Goal: Task Accomplishment & Management: Complete application form

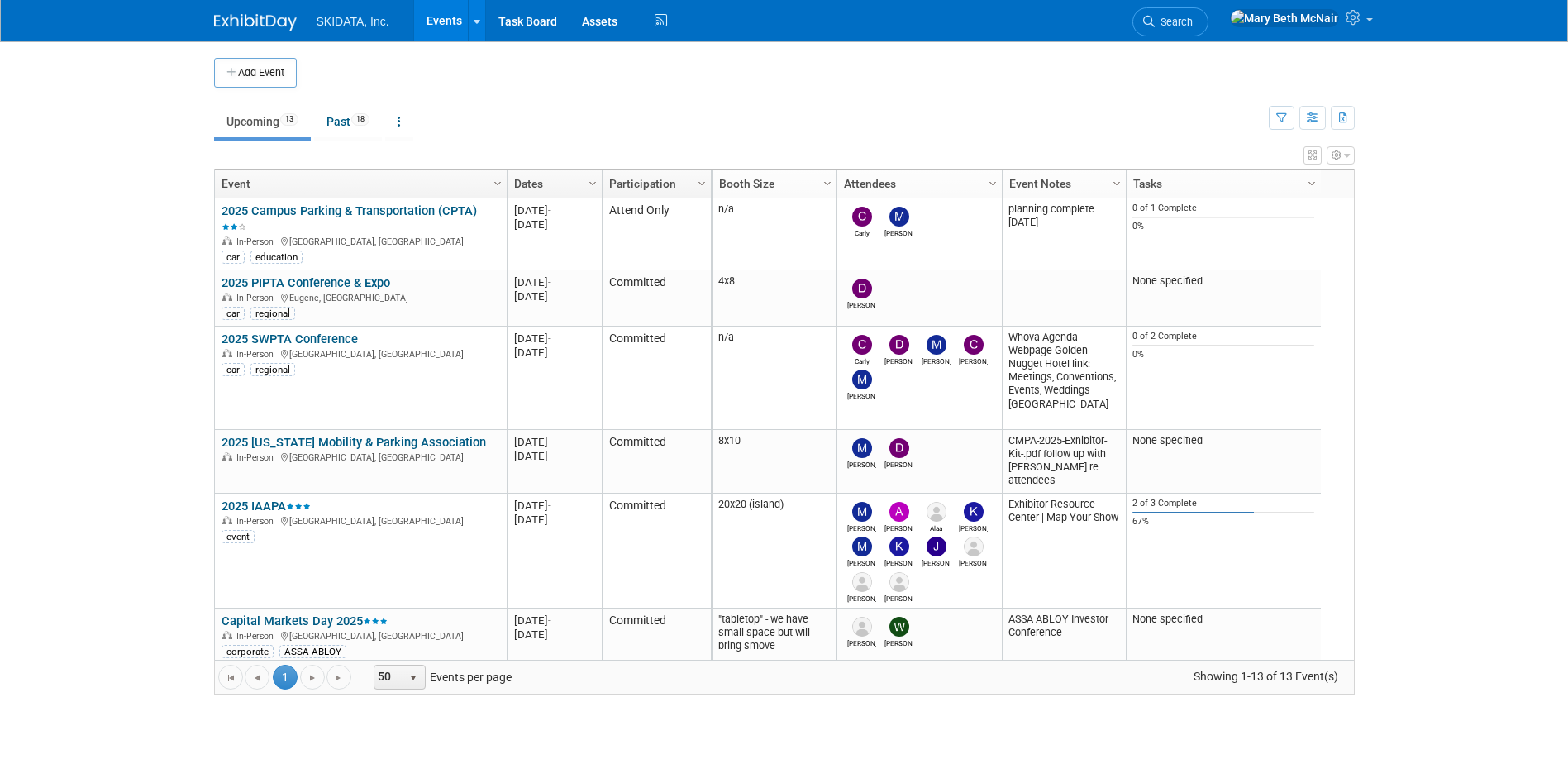
click at [117, 43] on body "SKIDATA, Inc. Events Add Event Bulk Upload Events Shareable Event Boards Recent…" at bounding box center [784, 382] width 1568 height 764
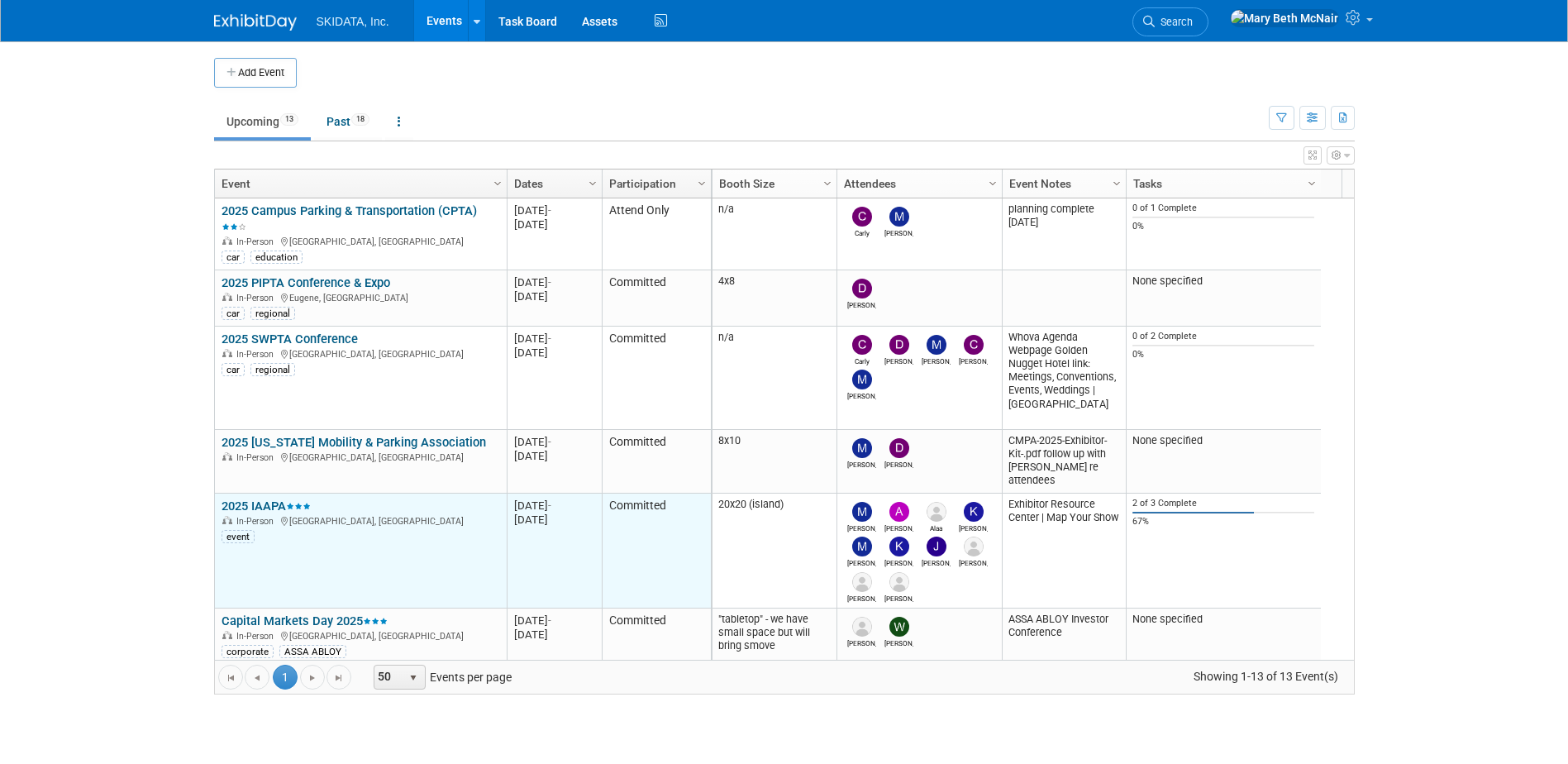
scroll to position [99, 0]
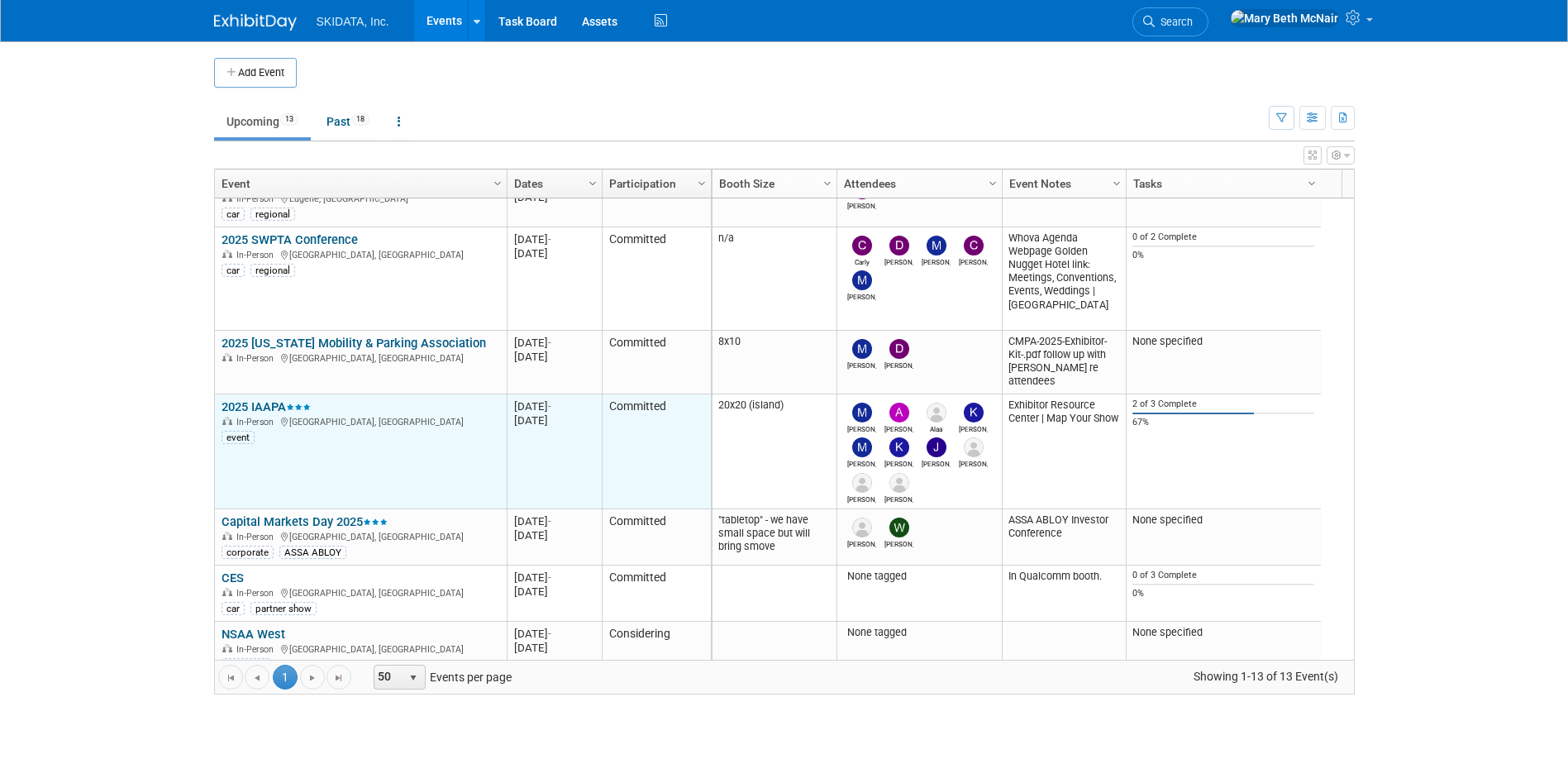
click at [264, 408] on link "2025 IAAPA" at bounding box center [266, 407] width 90 height 15
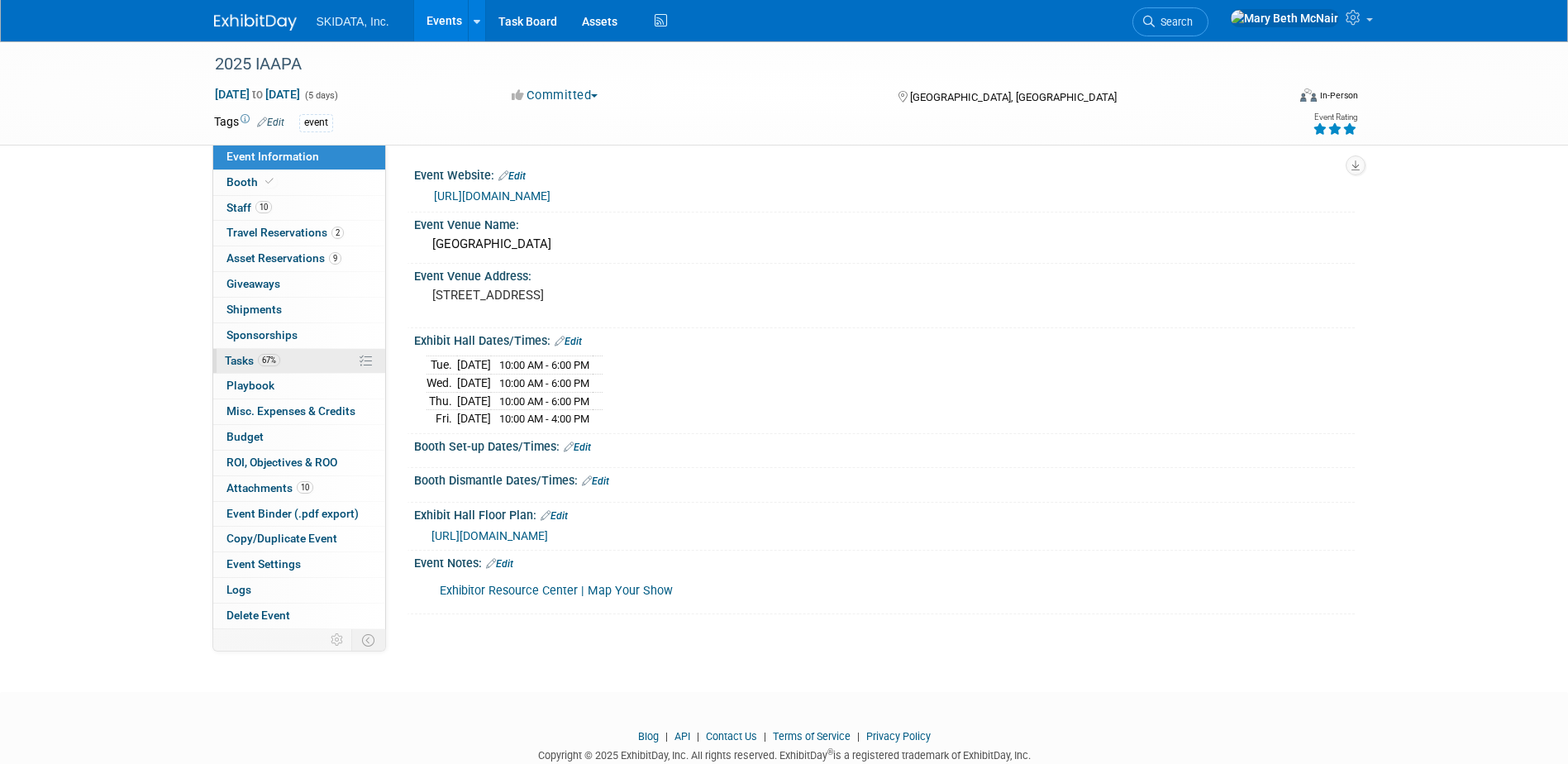
click at [234, 367] on link "67% Tasks 67%" at bounding box center [298, 361] width 172 height 25
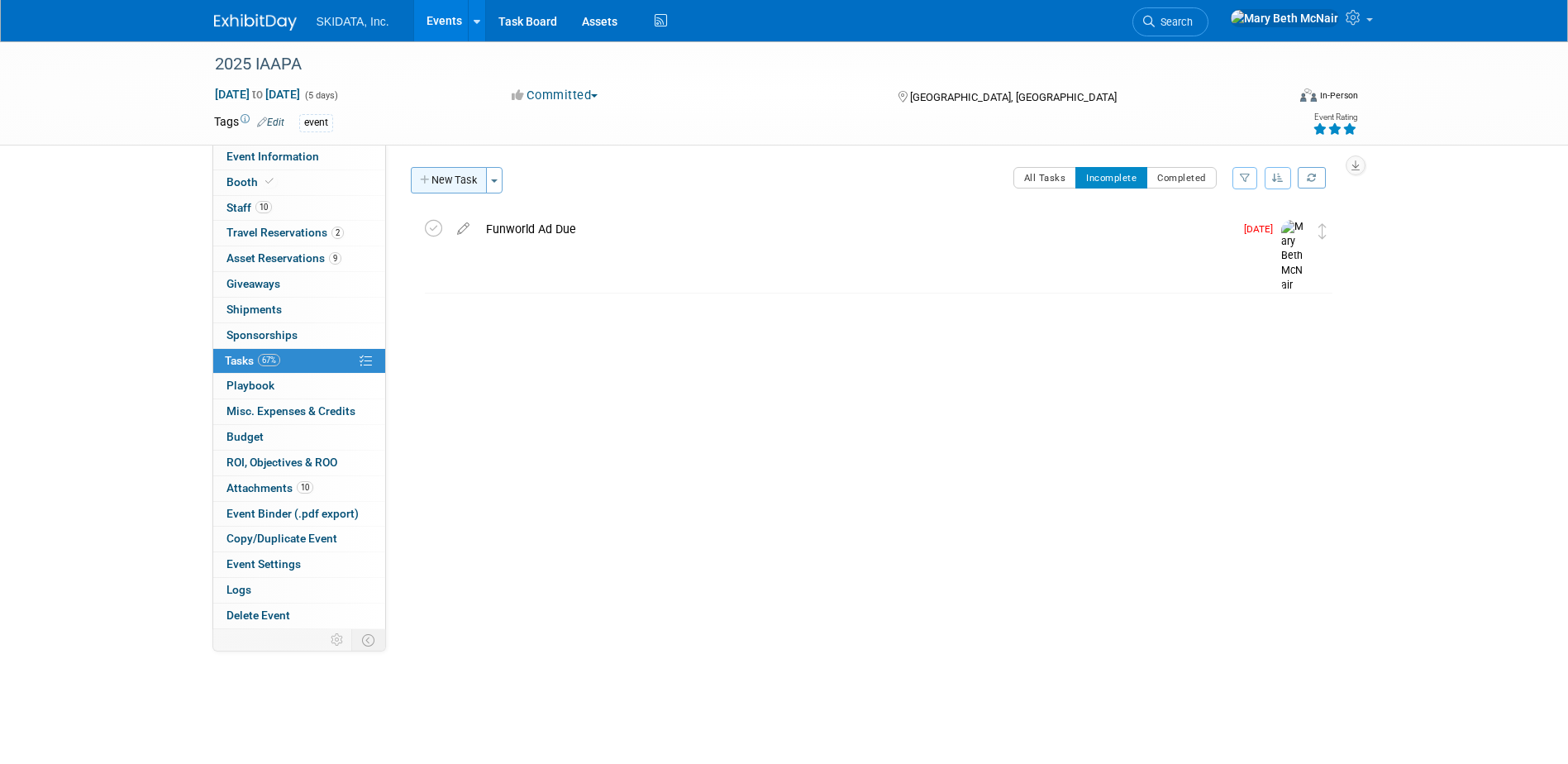
click at [439, 181] on button "New Task" at bounding box center [449, 180] width 76 height 26
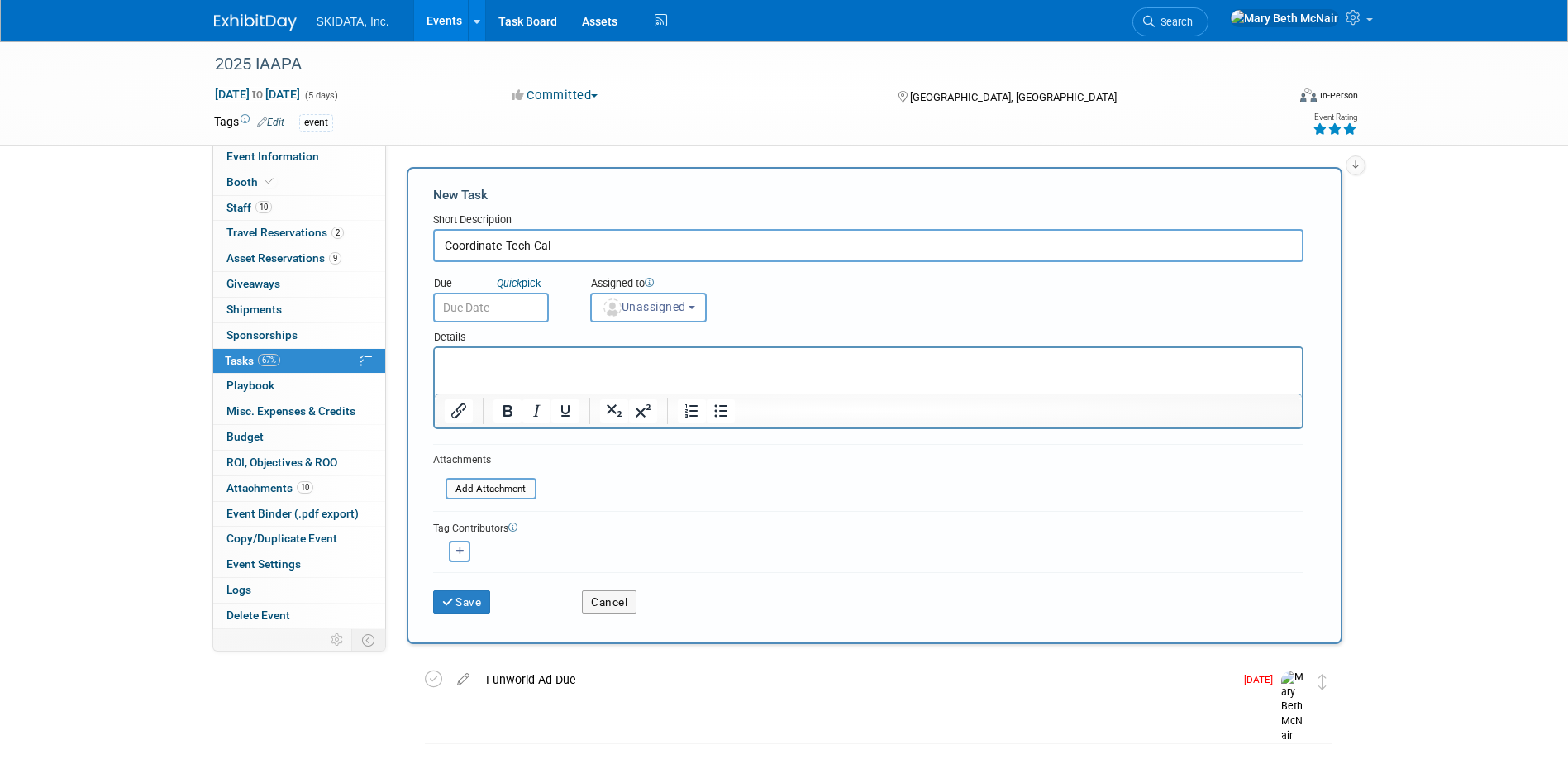
drag, startPoint x: 531, startPoint y: 243, endPoint x: 96, endPoint y: 19, distance: 489.3
click at [531, 243] on input "Coordinate Tech Cal" at bounding box center [869, 245] width 871 height 33
click at [571, 241] on input "Coordinate Technical Cal" at bounding box center [869, 245] width 871 height 33
type input "Coordinate Technical Call"
click at [676, 308] on span "Unassigned" at bounding box center [644, 307] width 85 height 14
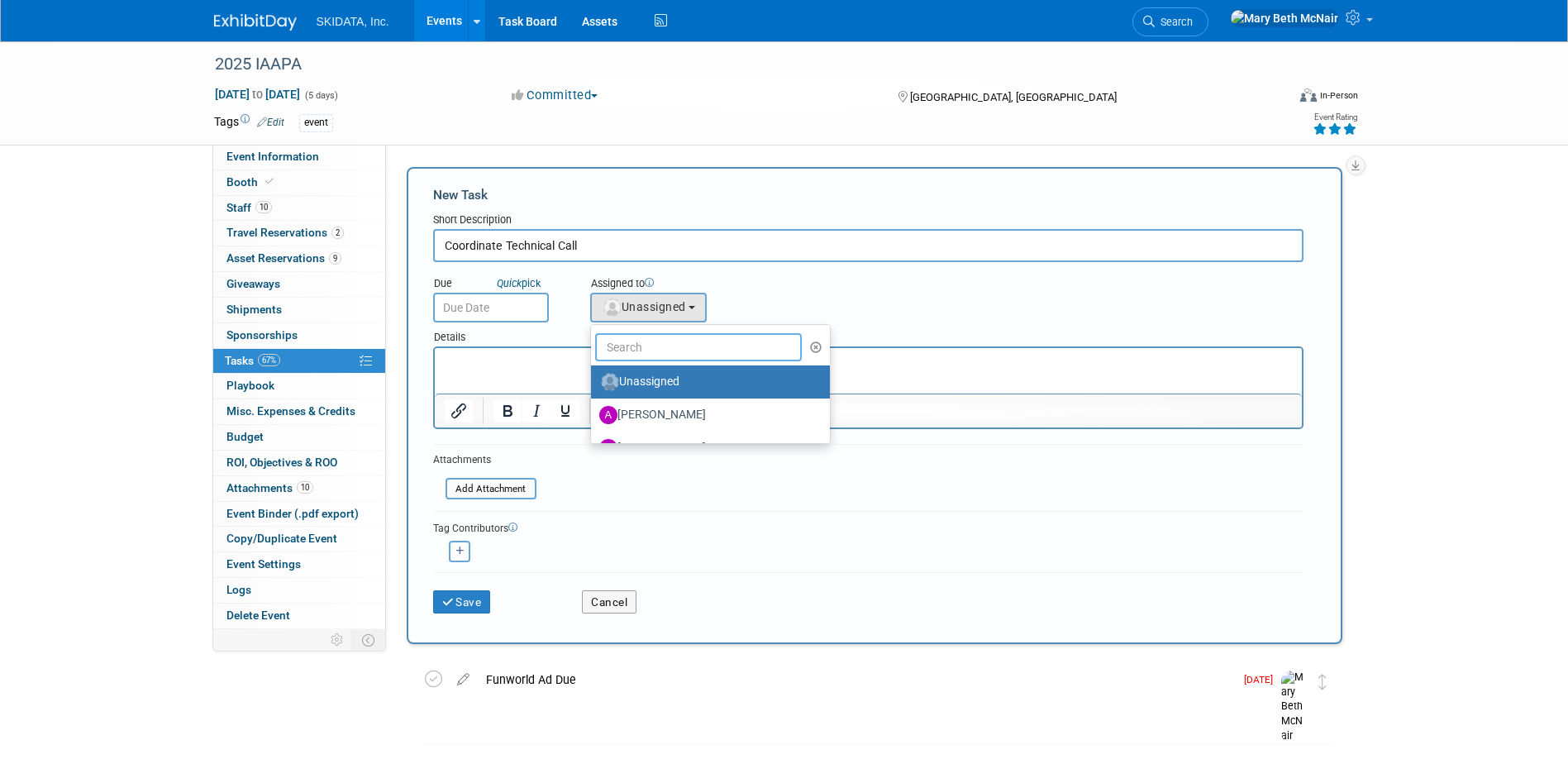
click at [658, 343] on input "text" at bounding box center [699, 347] width 208 height 28
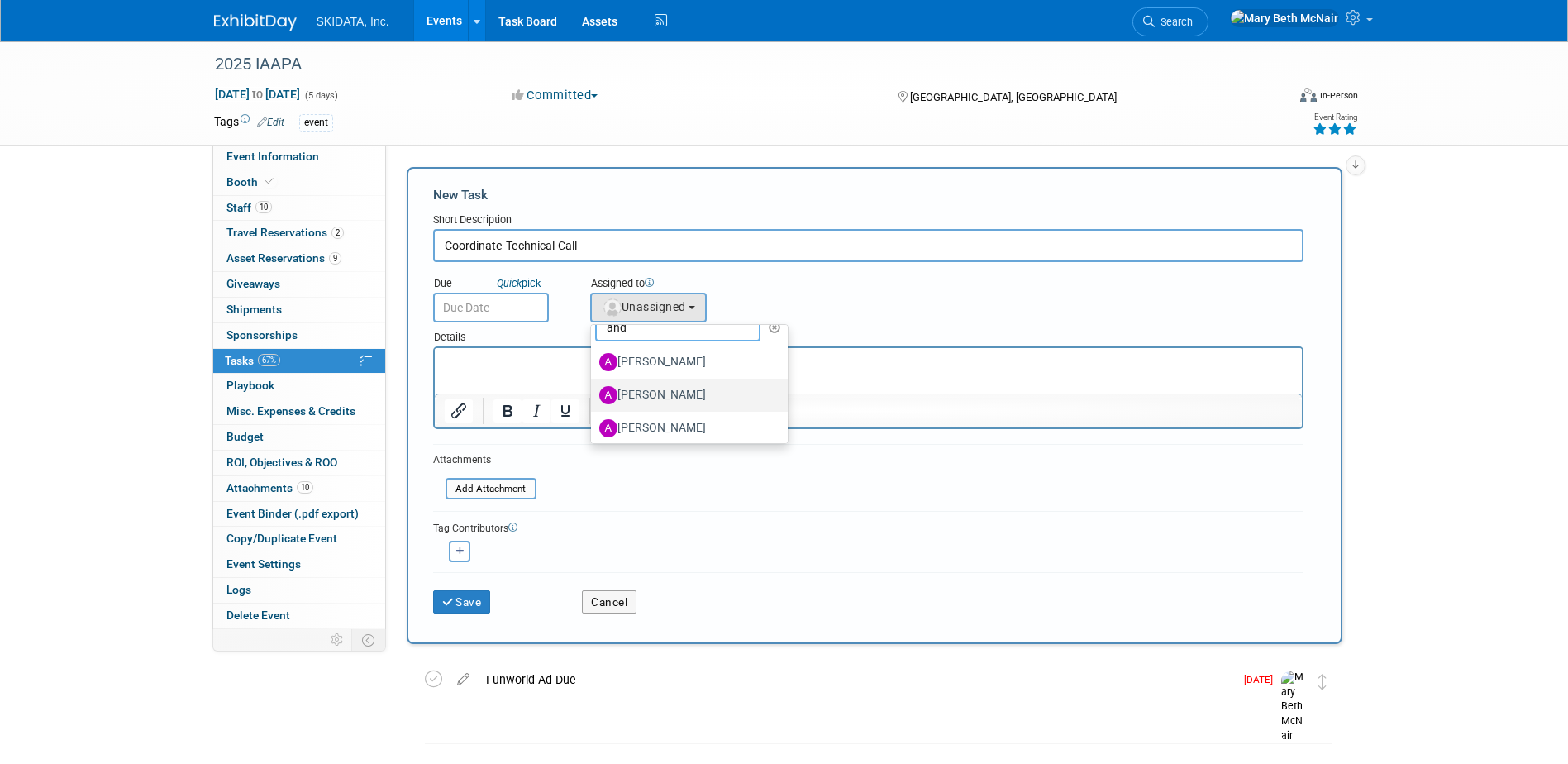
scroll to position [25, 0]
type input "and"
click at [665, 420] on label "Andy Shenberger" at bounding box center [686, 422] width 172 height 26
click at [593, 420] on input "Andy Shenberger" at bounding box center [588, 420] width 11 height 11
select select "e2ce23c3-c989-4f80-aa2d-c203cc810774"
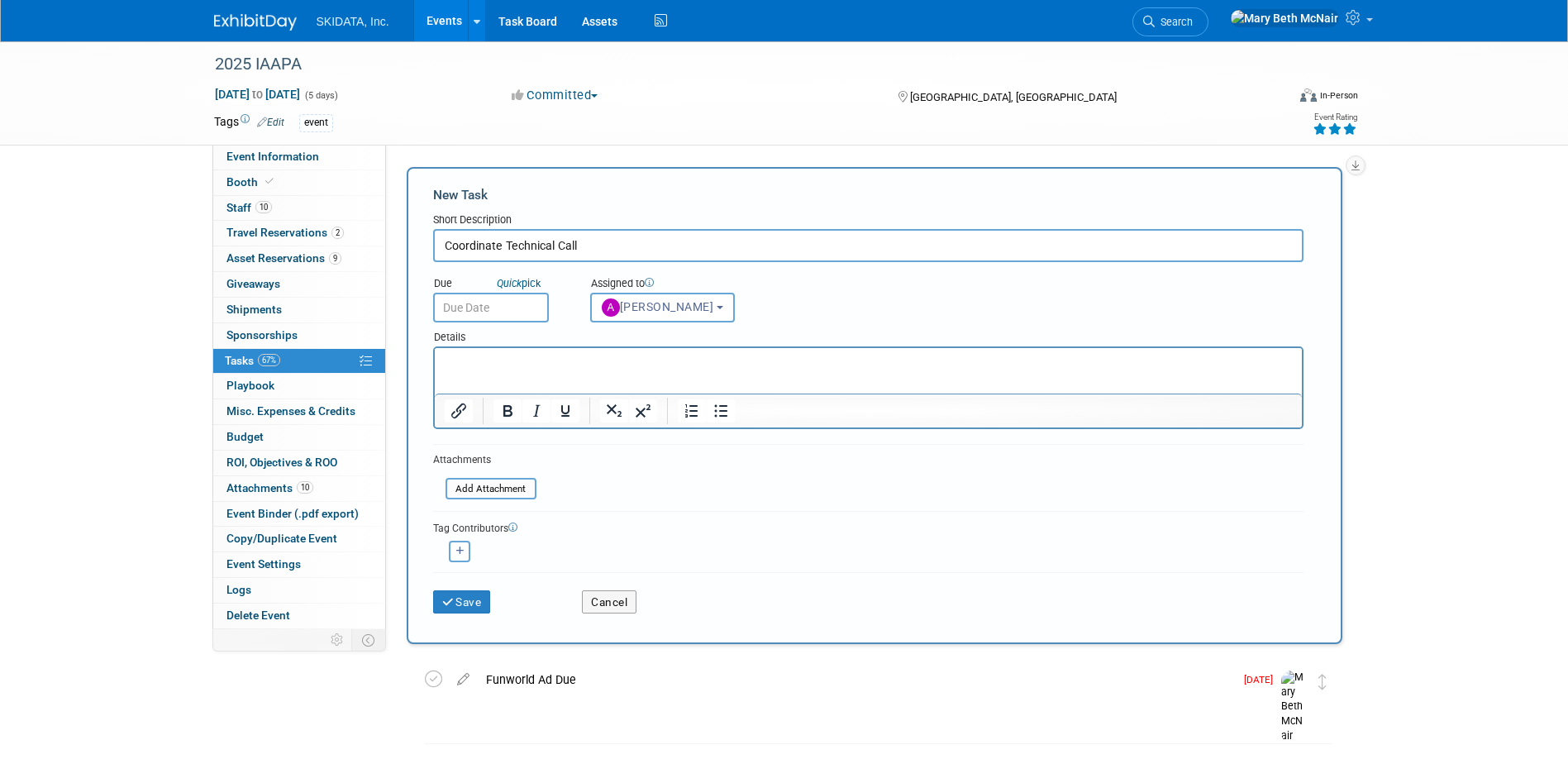
click at [488, 316] on body "SKIDATA, Inc. Events Add Event Bulk Upload Events Shareable Event Boards Recent…" at bounding box center [784, 382] width 1568 height 764
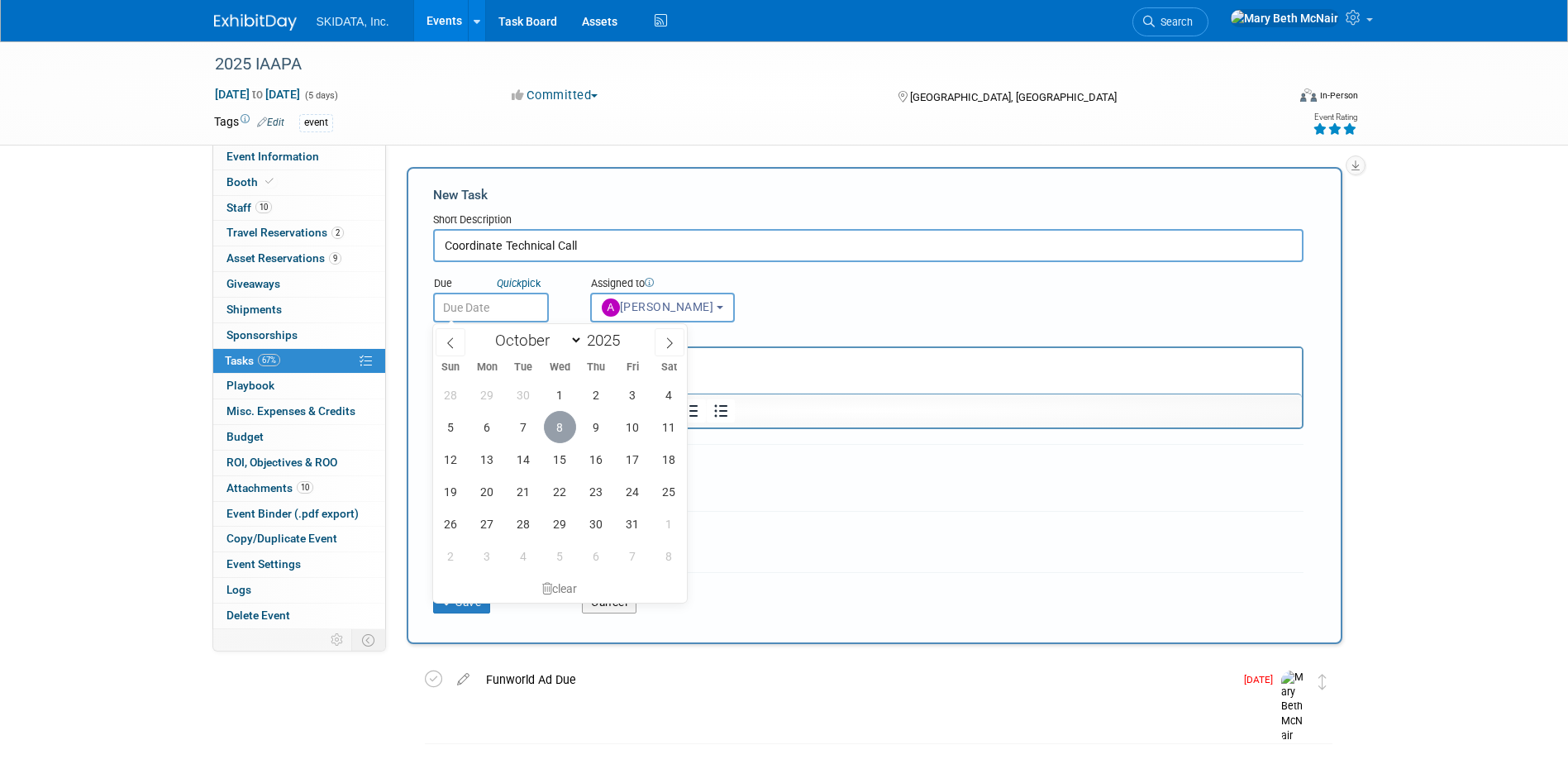
click at [559, 423] on span "8" at bounding box center [560, 427] width 32 height 32
type input "Oct 8, 2025"
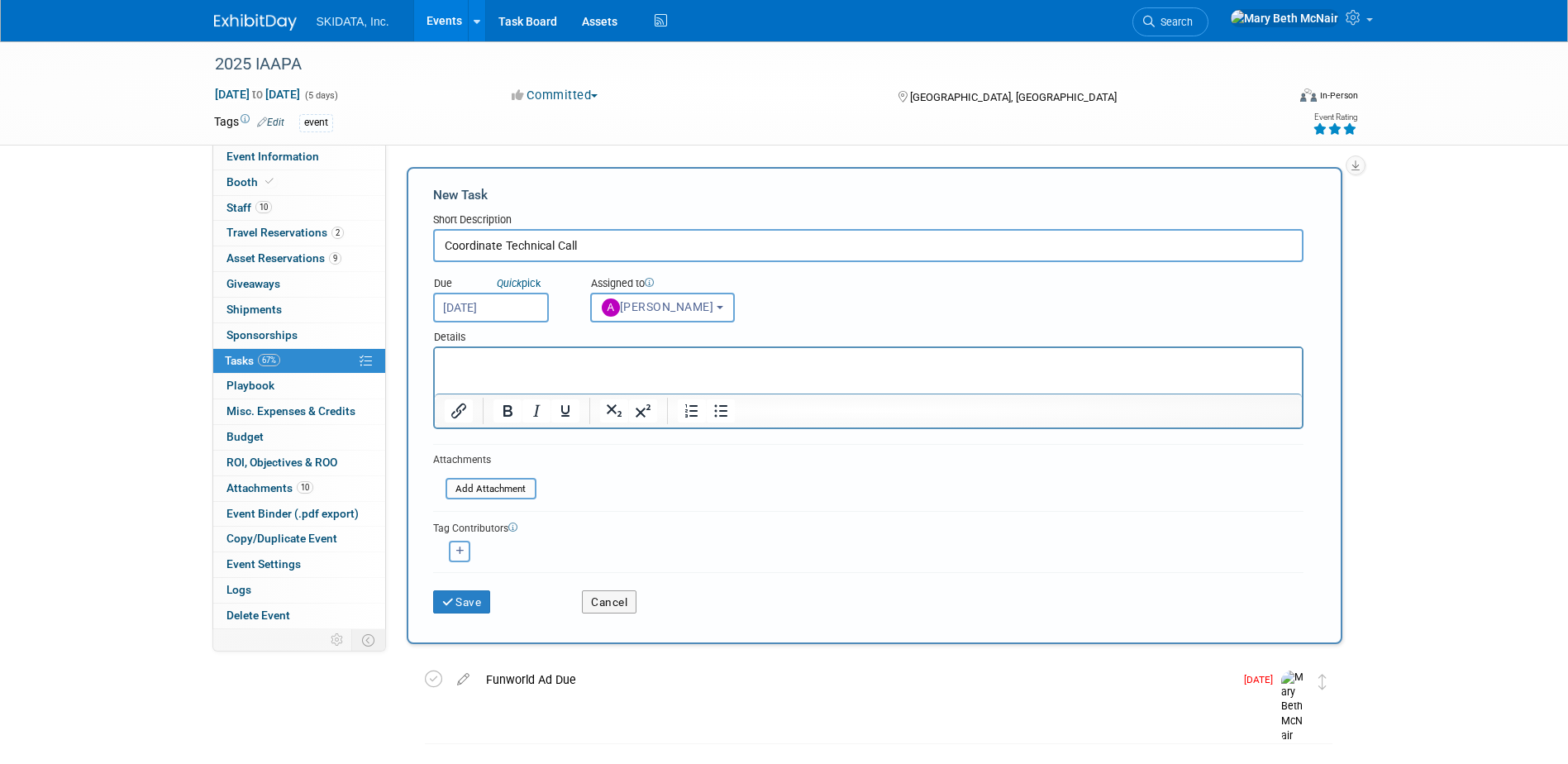
click at [458, 552] on icon "button" at bounding box center [461, 551] width 8 height 9
select select
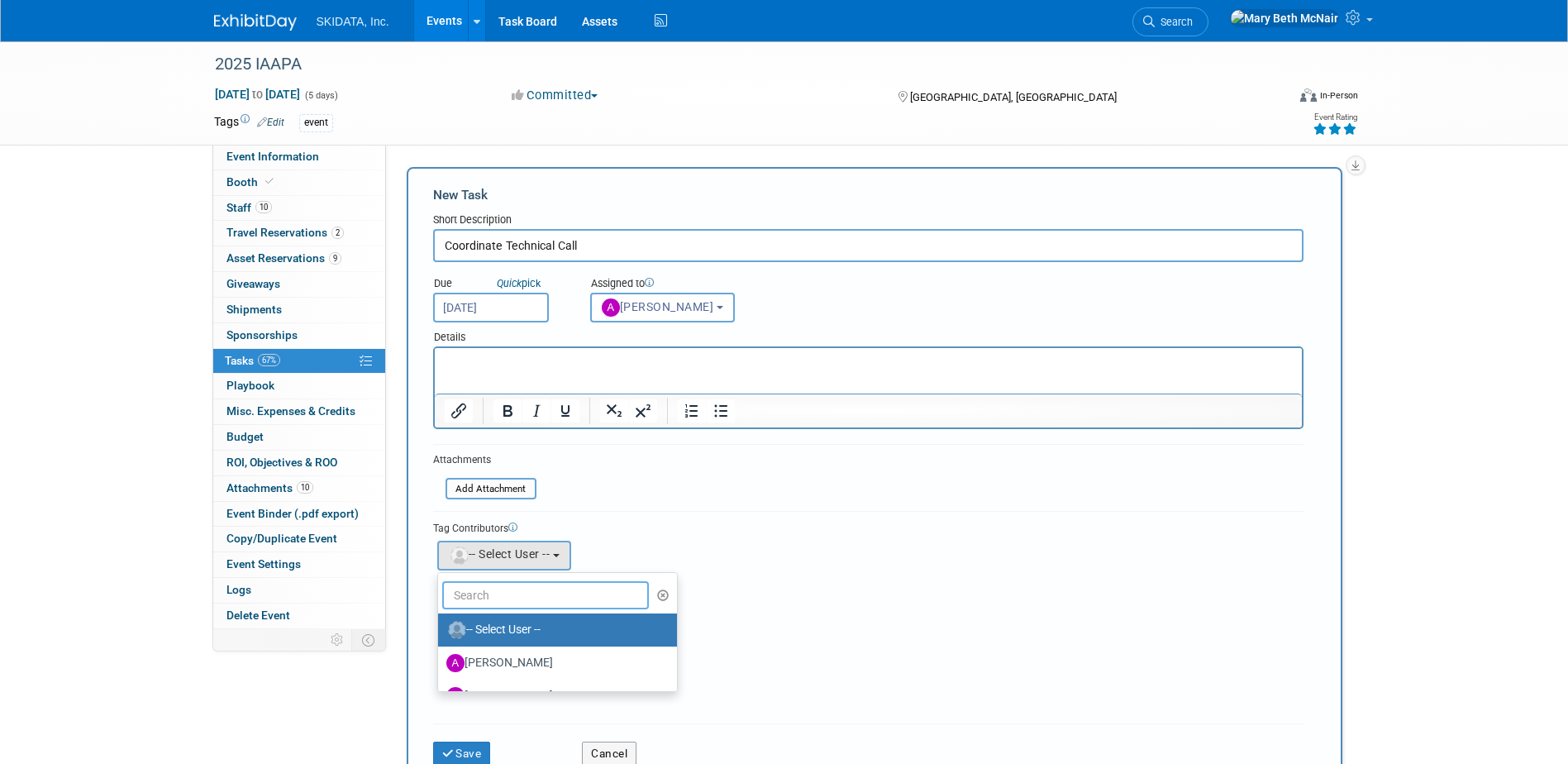
click at [484, 592] on input "text" at bounding box center [546, 595] width 208 height 28
type input "m"
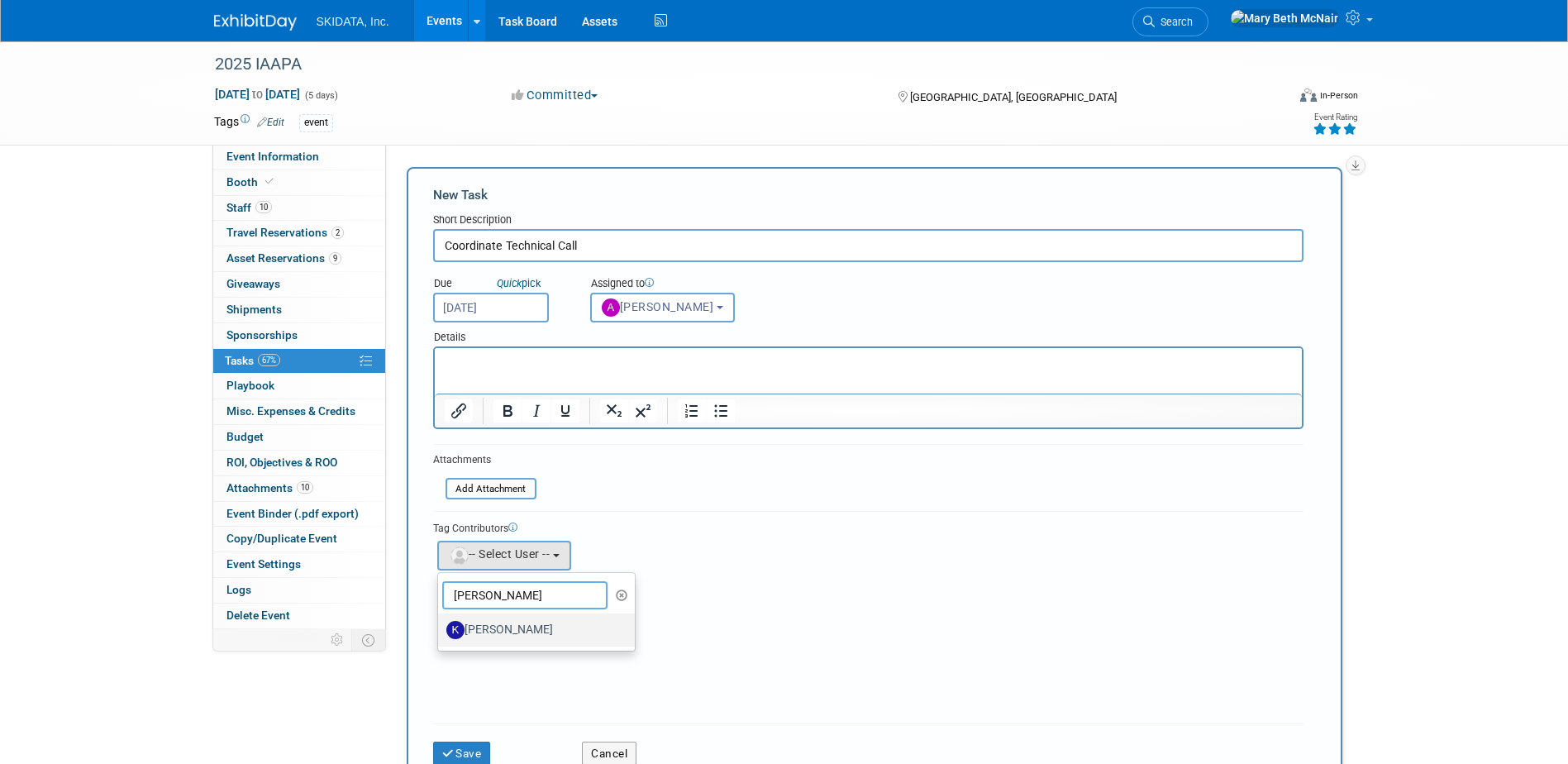
type input "kim"
click at [490, 628] on label "Kim Masoner" at bounding box center [533, 630] width 172 height 26
click at [440, 628] on input "Kim Masoner" at bounding box center [435, 628] width 11 height 11
select select "f7525b23-255f-4fad-8e6e-412fb2f78fbc"
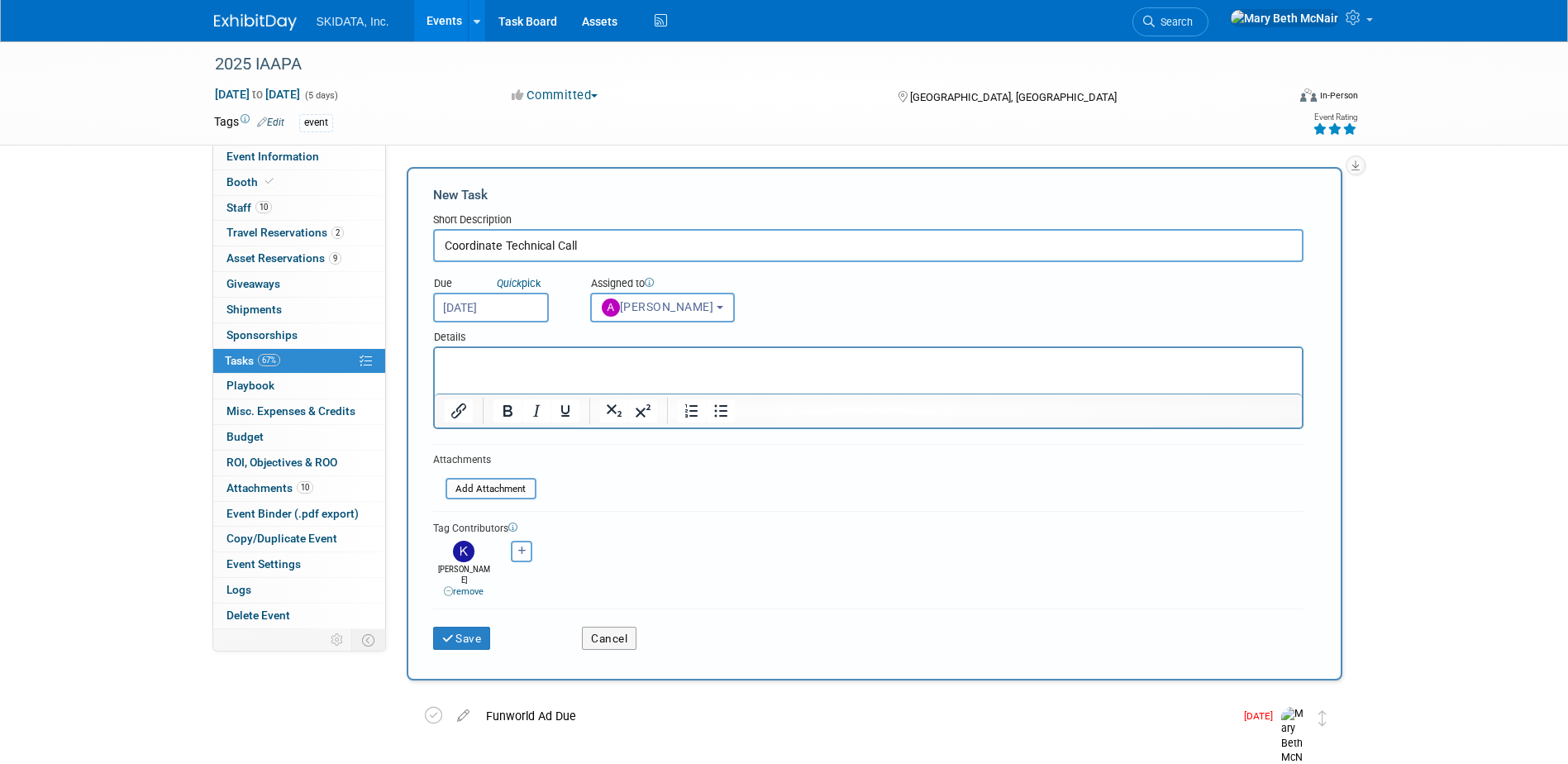
click at [520, 557] on button "button" at bounding box center [521, 551] width 21 height 21
select select
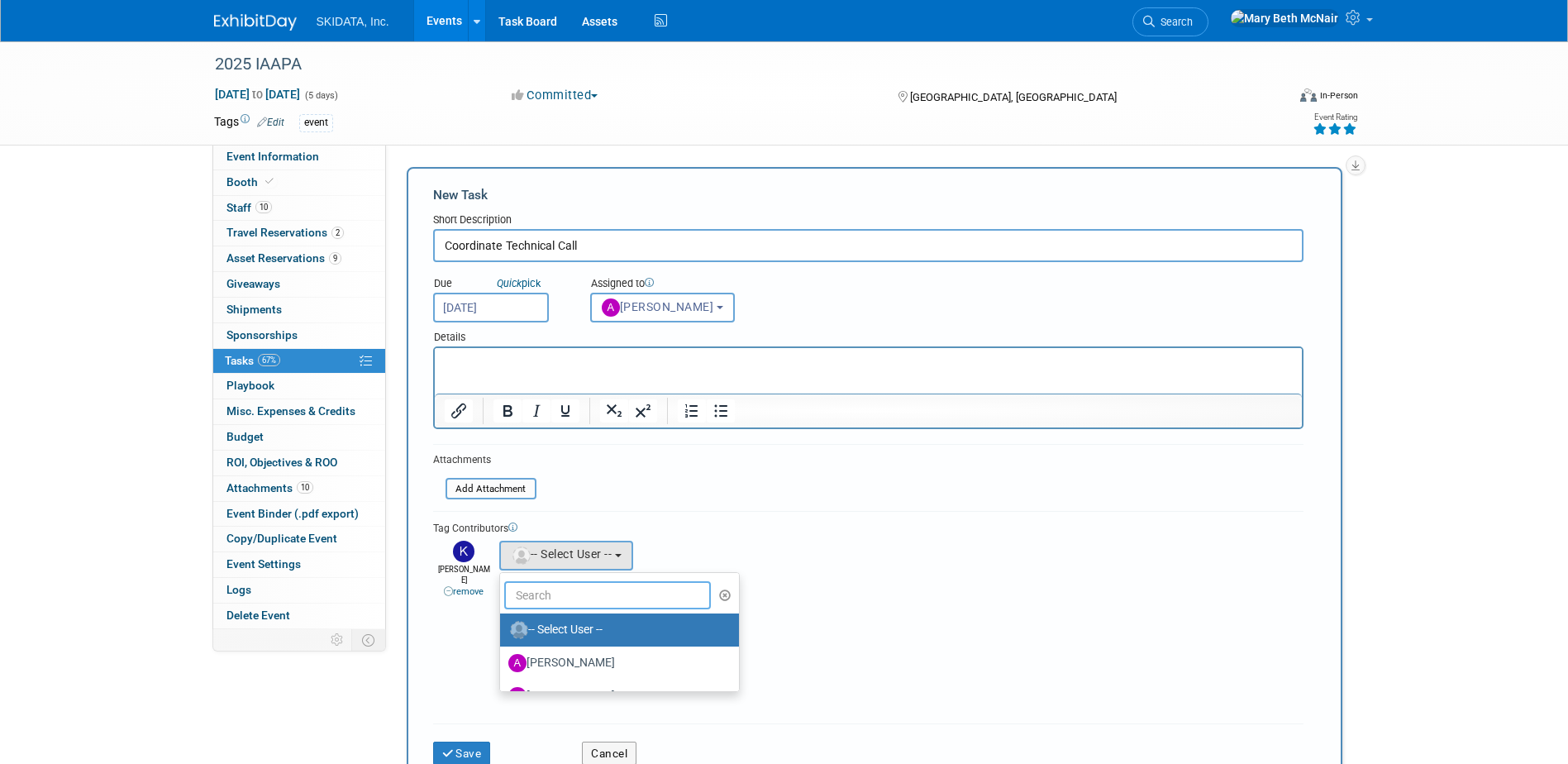
click at [530, 589] on input "text" at bounding box center [609, 595] width 208 height 28
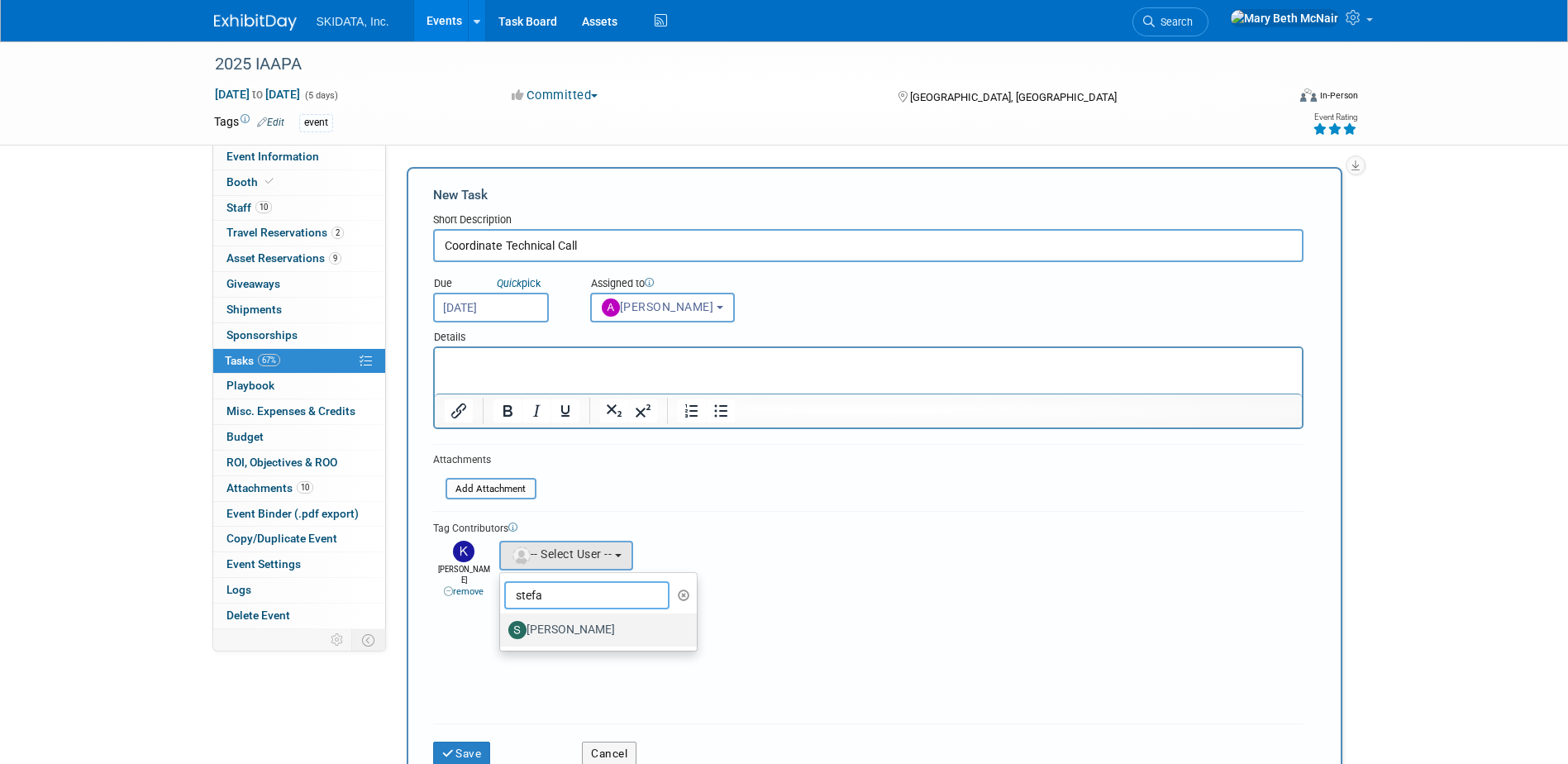
type input "stefa"
click at [545, 634] on label "Stefan Perner" at bounding box center [595, 630] width 172 height 26
click at [503, 633] on input "Stefan Perner" at bounding box center [497, 628] width 11 height 11
select select "0c104352-b2d7-44ad-ab14-105211460cbc"
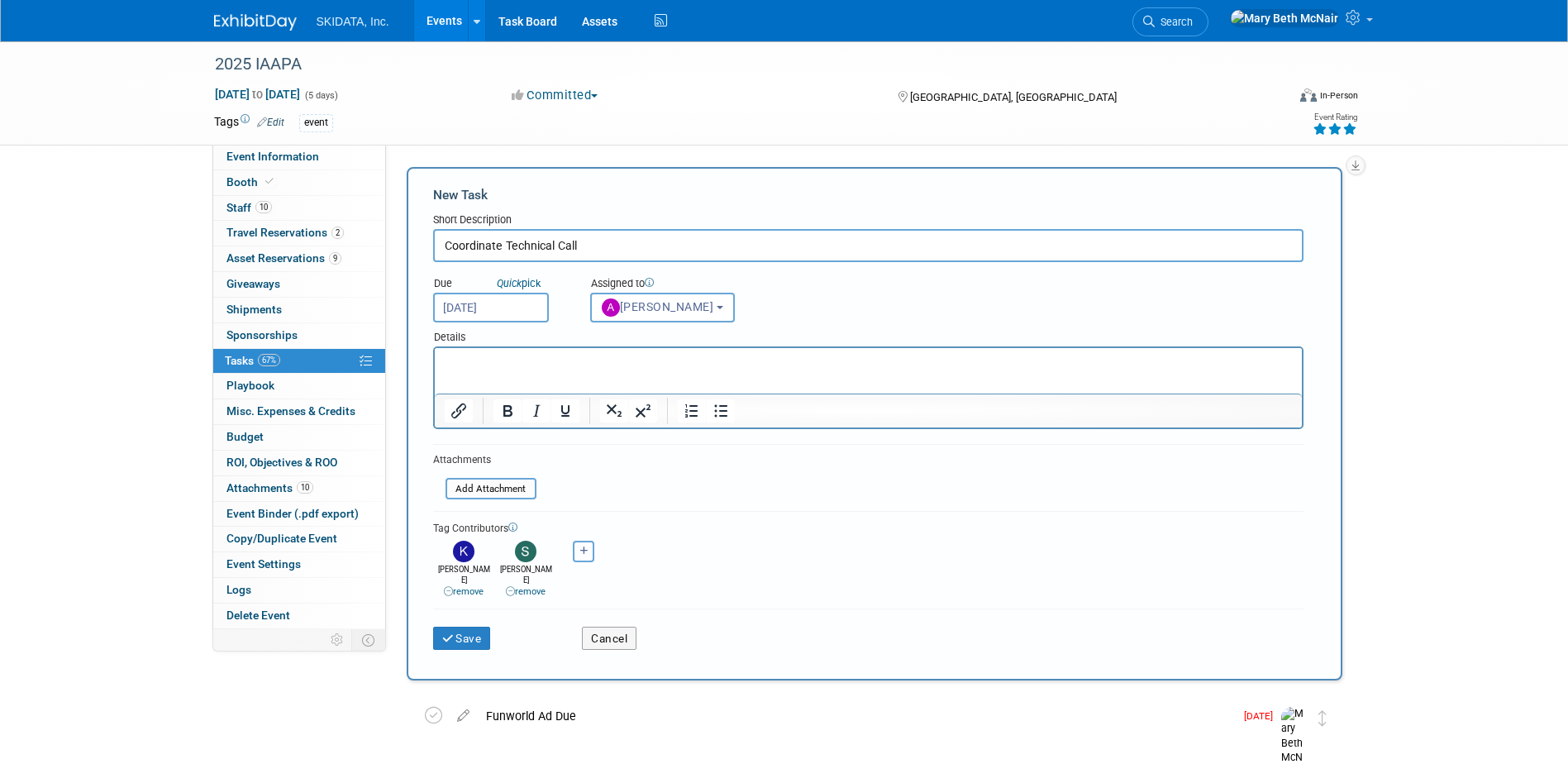
click at [586, 548] on icon "button" at bounding box center [585, 551] width 8 height 9
select select
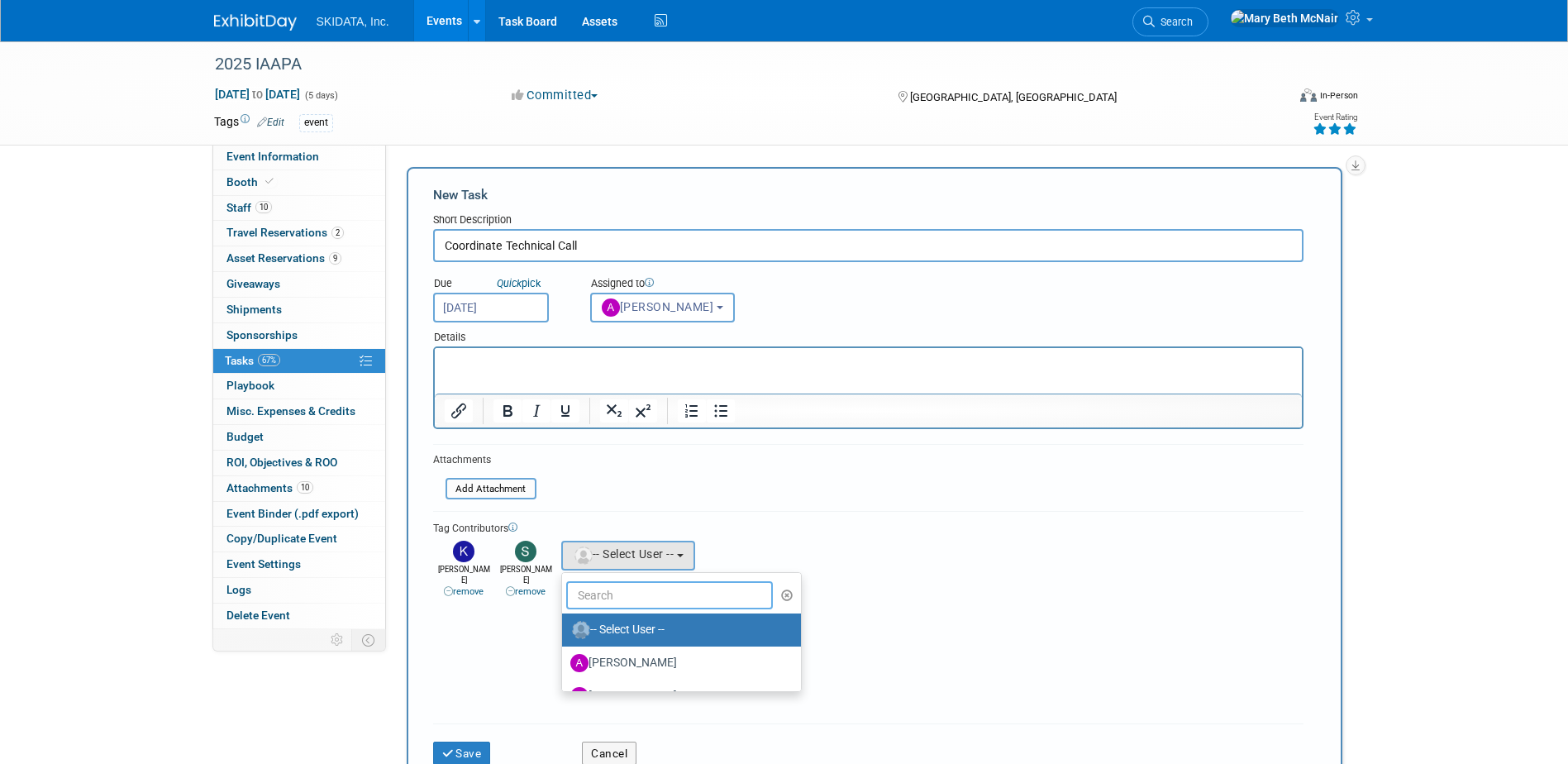
click at [620, 594] on input "text" at bounding box center [670, 595] width 208 height 28
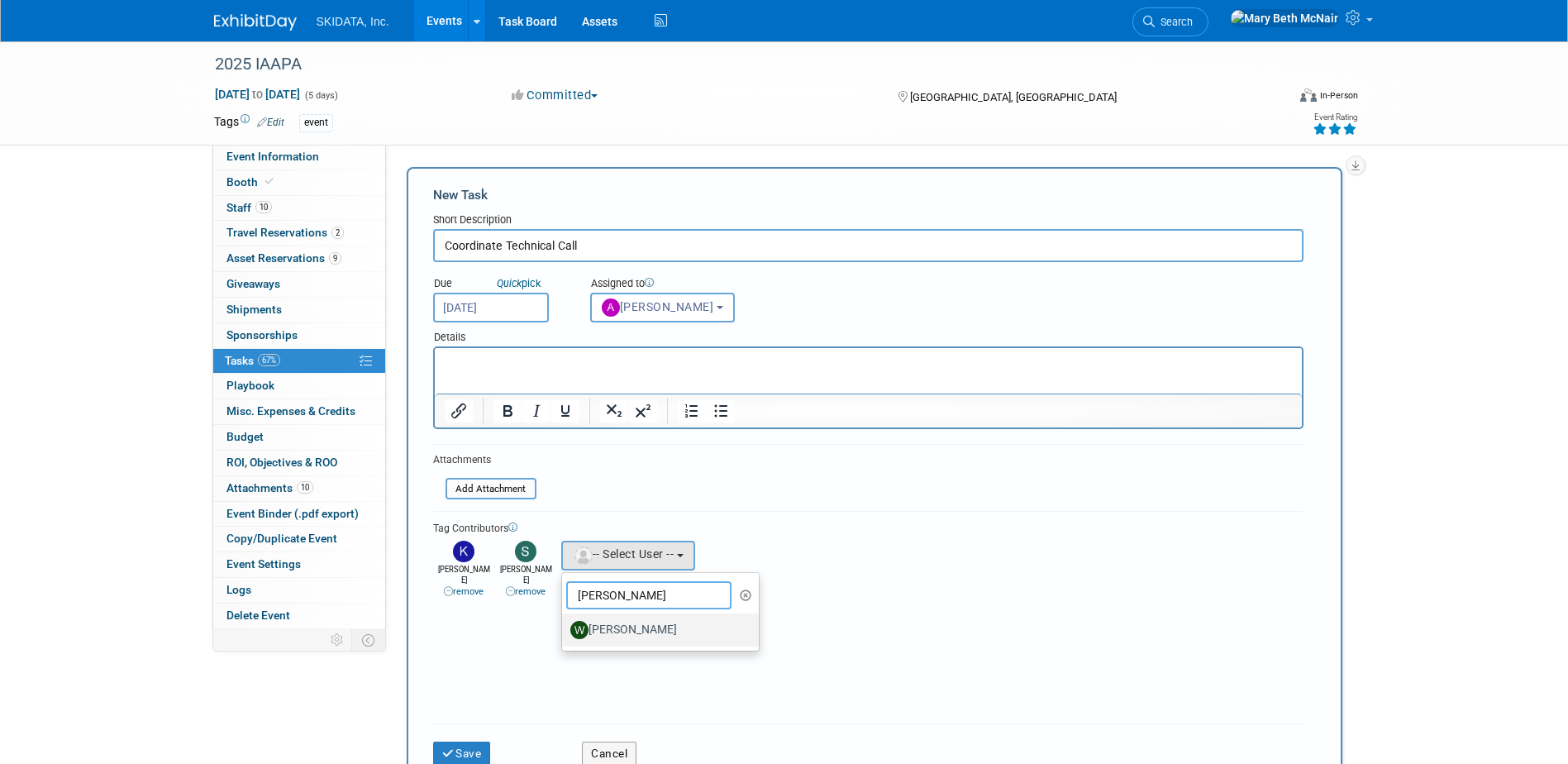
type input "wes"
click at [615, 628] on label "Wesley Martin" at bounding box center [657, 630] width 172 height 26
click at [565, 628] on input "Wesley Martin" at bounding box center [559, 628] width 11 height 11
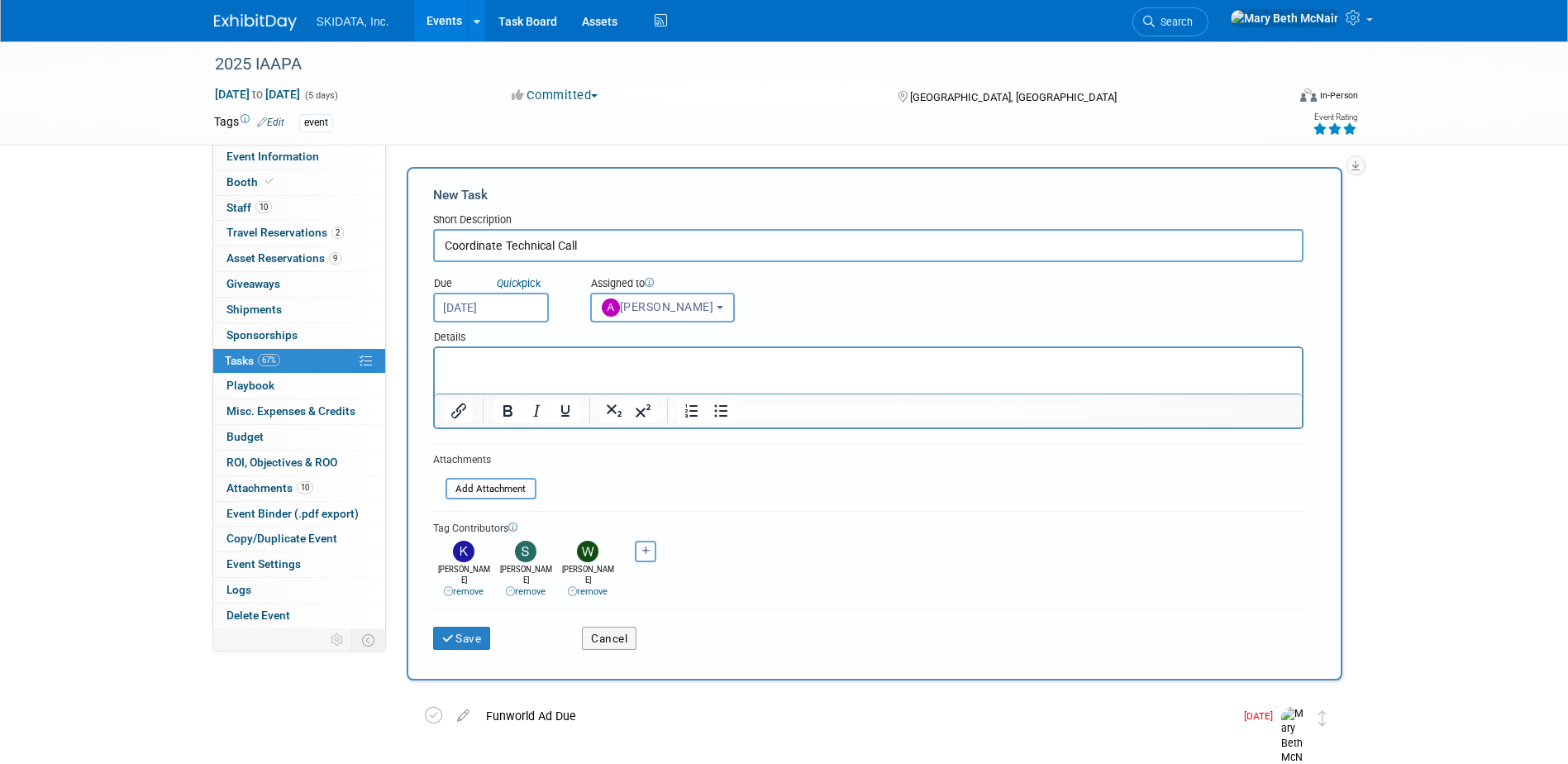
click at [650, 555] on button "button" at bounding box center [645, 551] width 21 height 21
select select
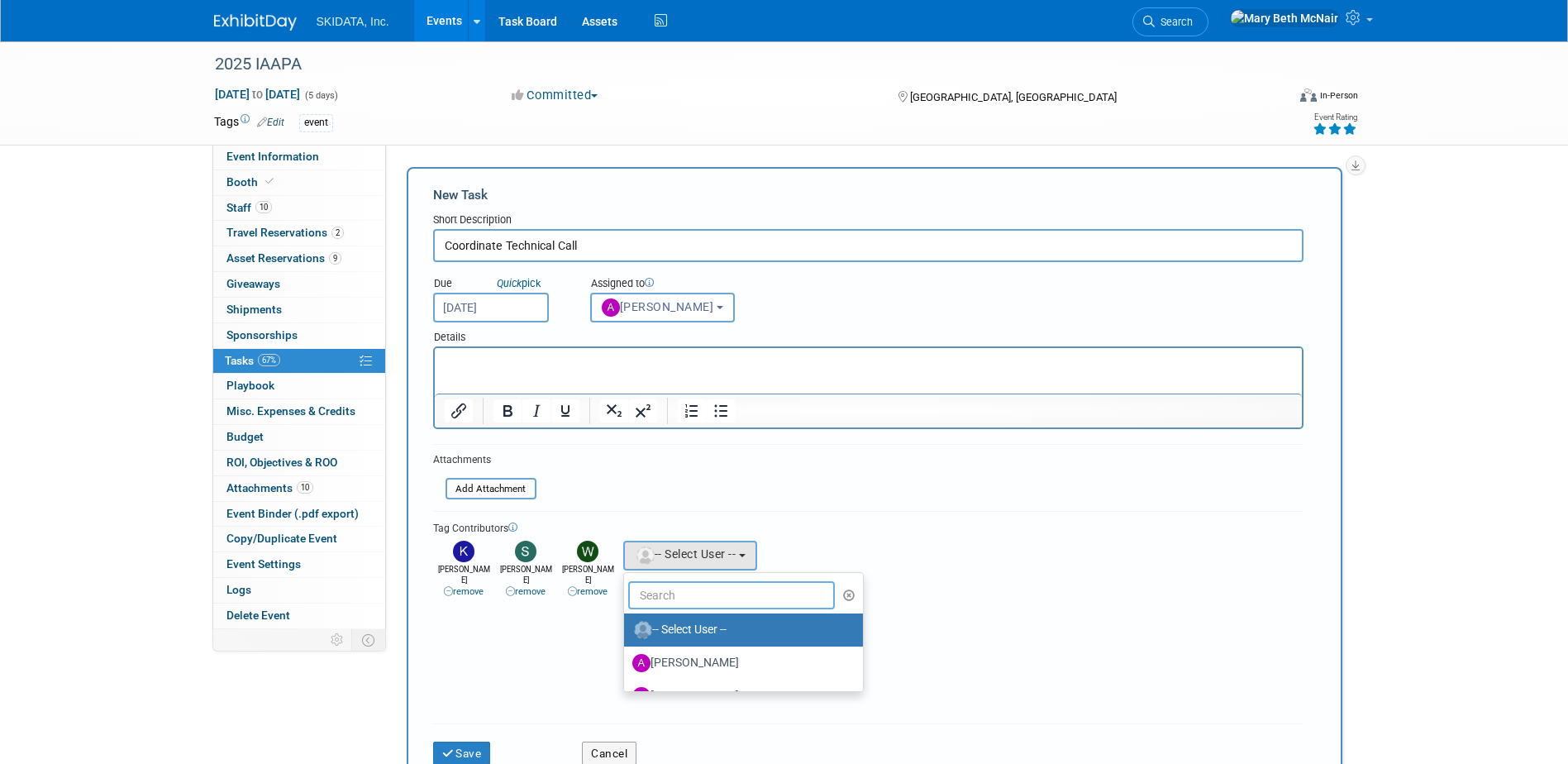
click at [678, 598] on input "text" at bounding box center [732, 595] width 208 height 28
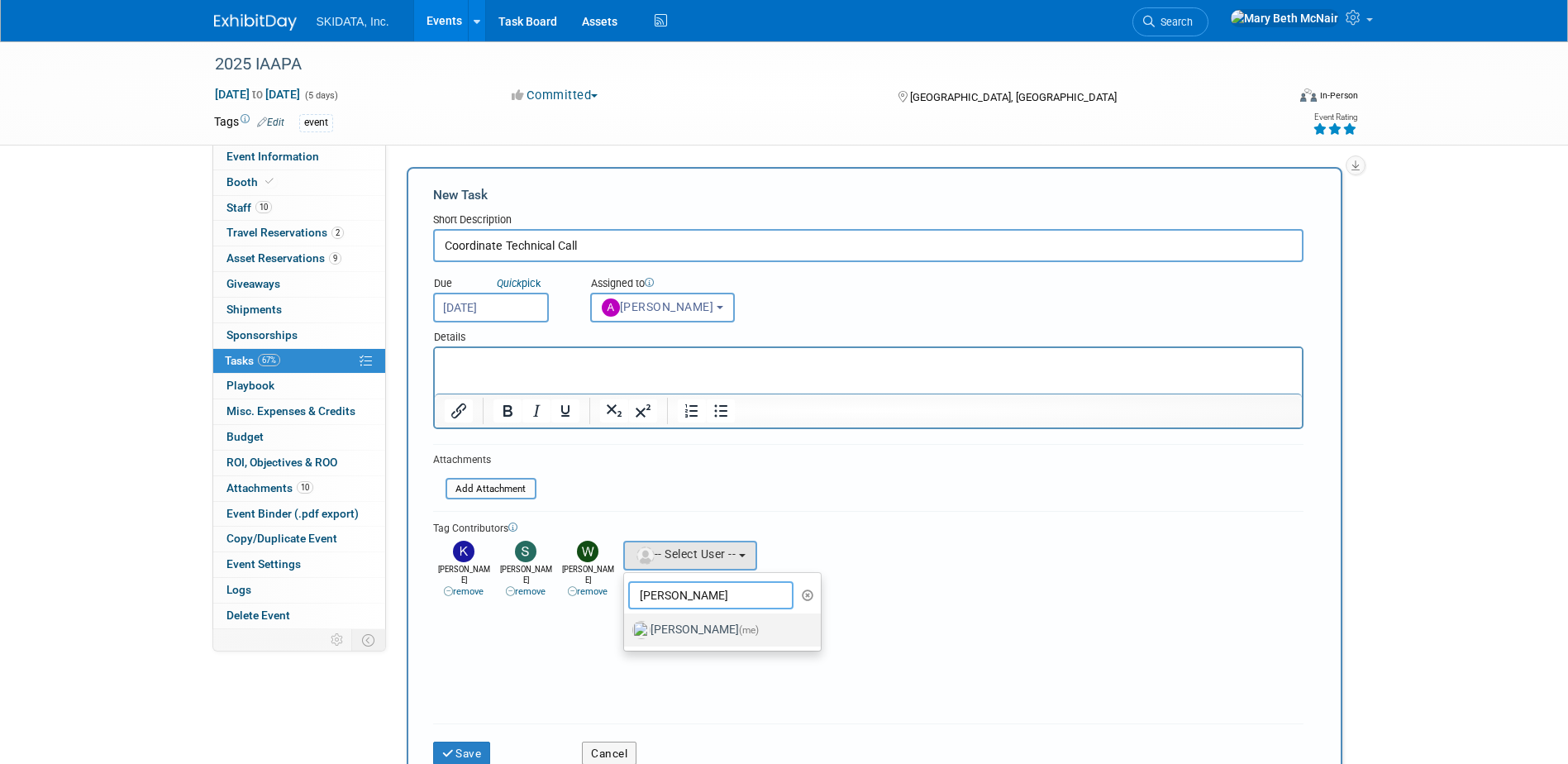
type input "mary"
click at [681, 629] on label "Mary Beth McNair (me)" at bounding box center [718, 630] width 172 height 26
click at [626, 629] on input "Mary Beth McNair (me)" at bounding box center [621, 628] width 11 height 11
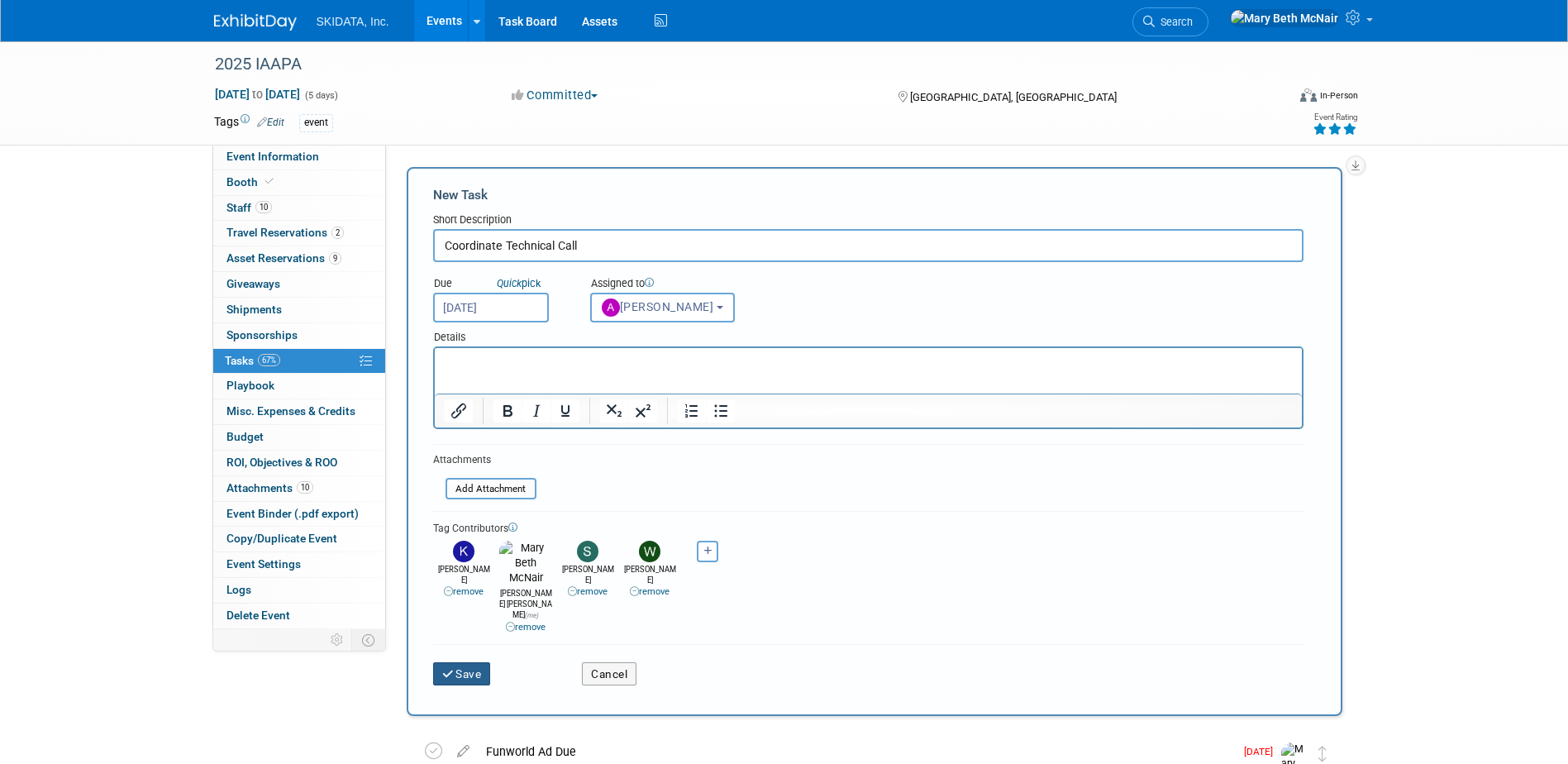
click at [464, 662] on button "Save" at bounding box center [462, 673] width 57 height 23
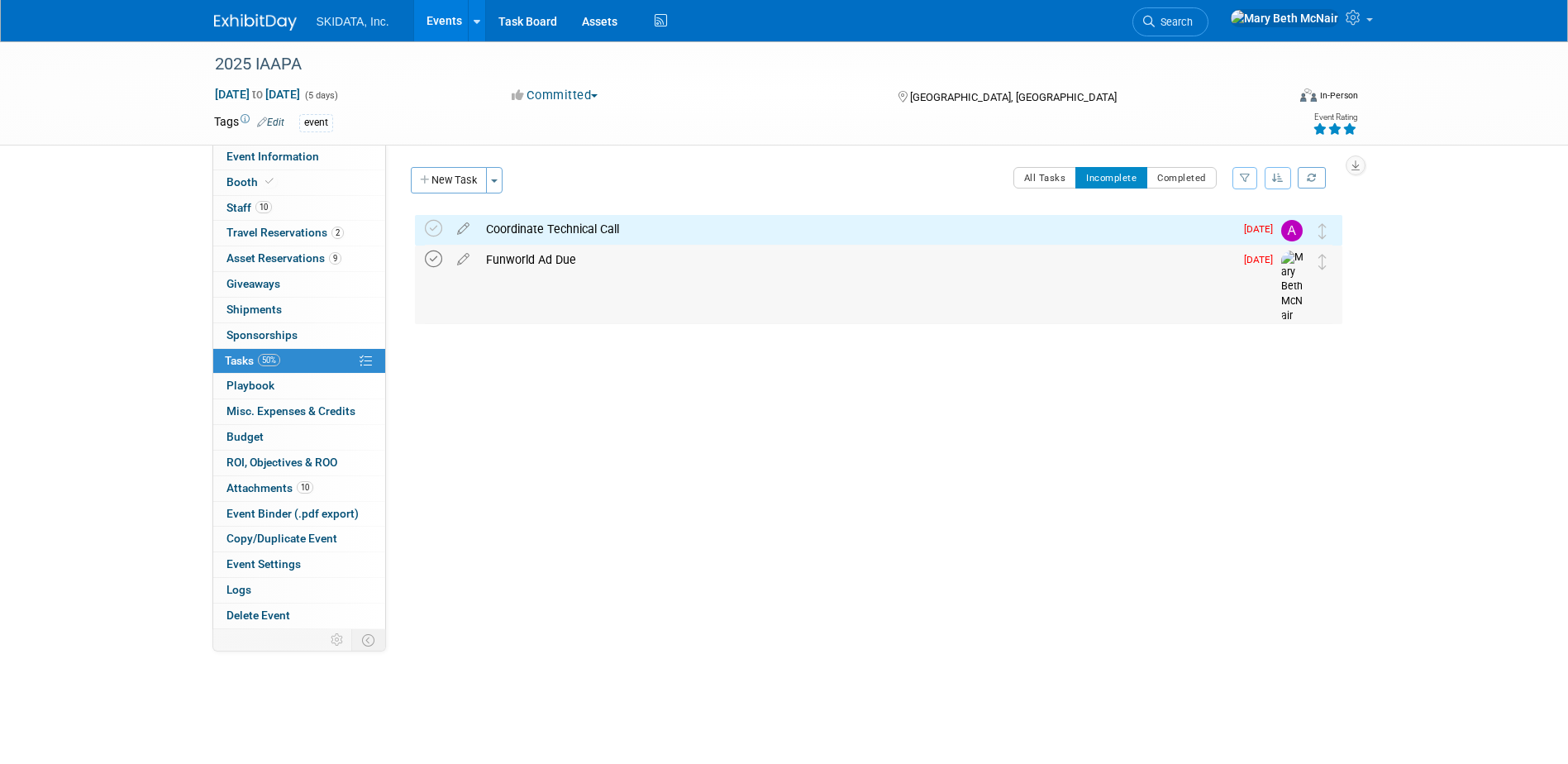
click at [439, 259] on icon at bounding box center [434, 259] width 18 height 18
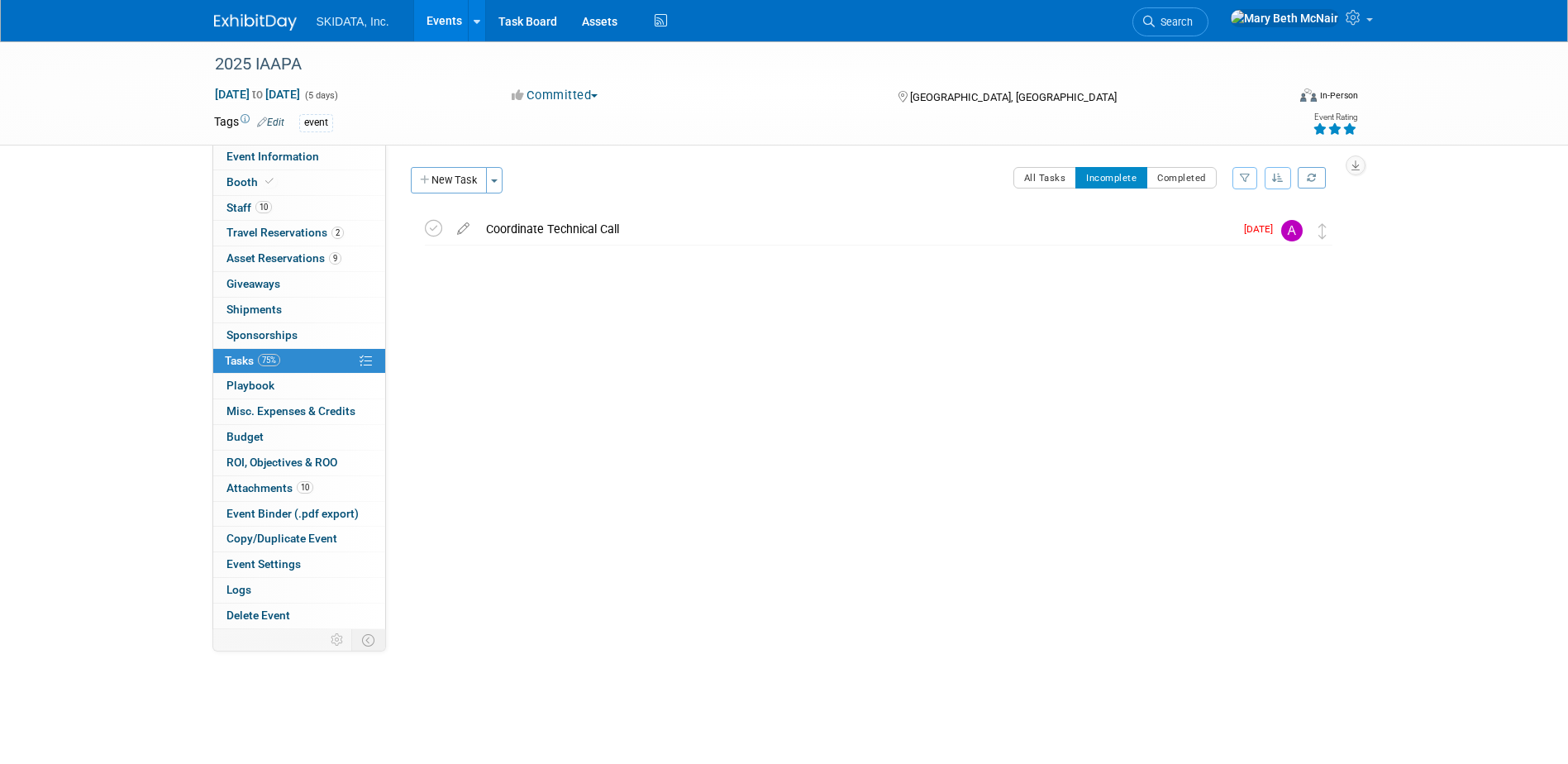
click at [669, 231] on div "Coordinate Technical Call" at bounding box center [855, 228] width 757 height 28
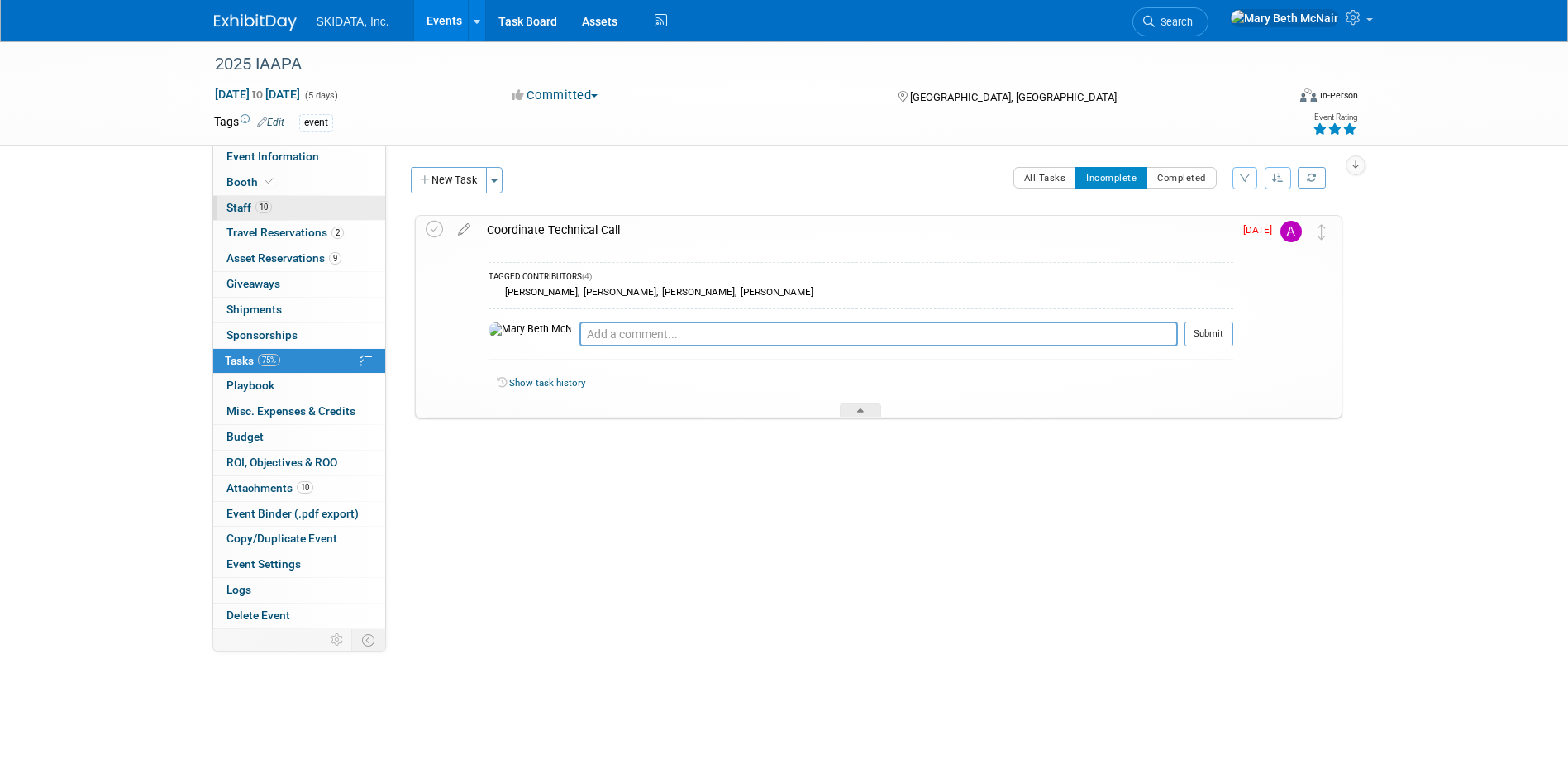
click at [232, 207] on span "Staff 10" at bounding box center [249, 208] width 46 height 14
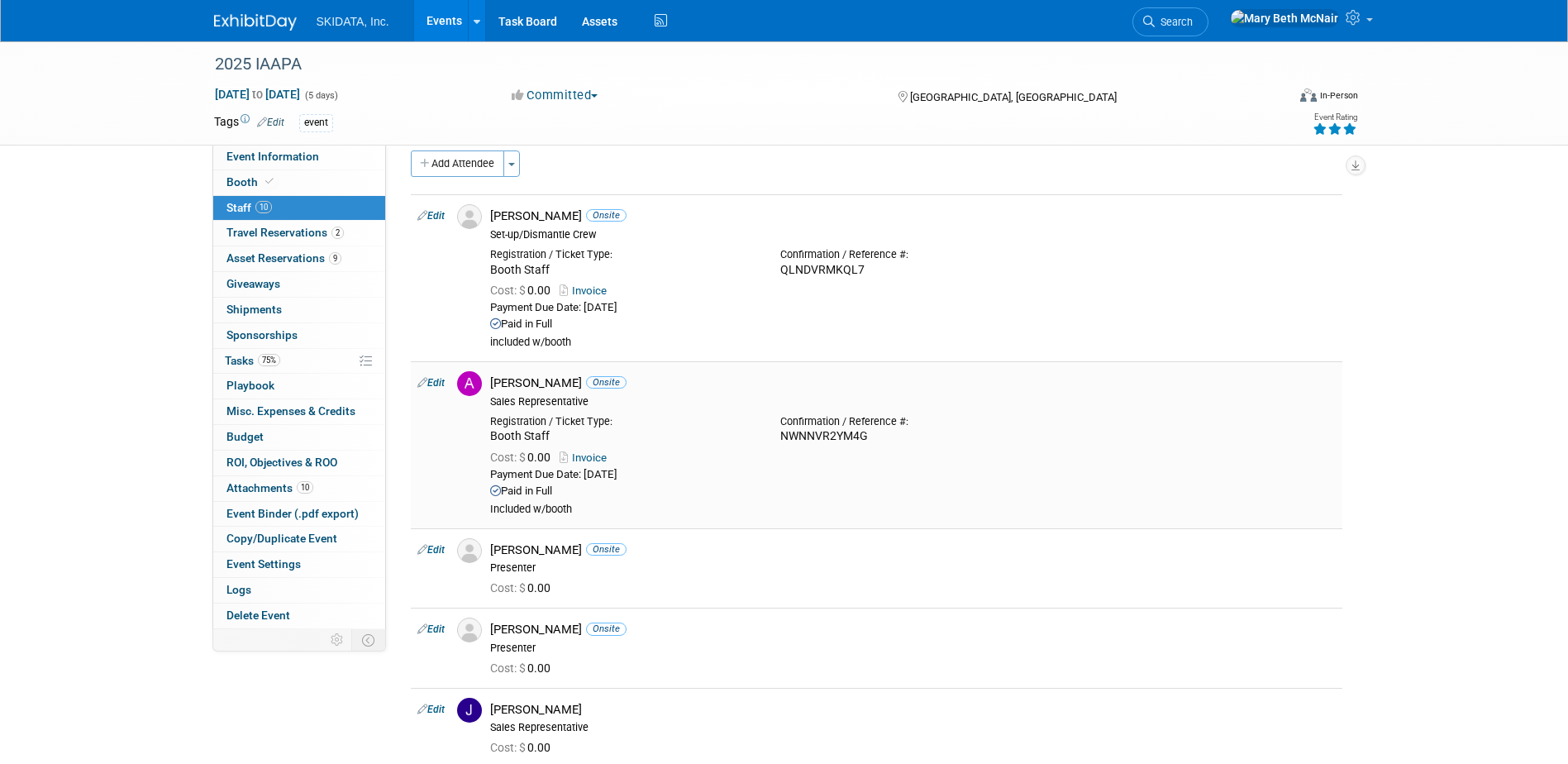
scroll to position [0, 0]
